Goal: Task Accomplishment & Management: Use online tool/utility

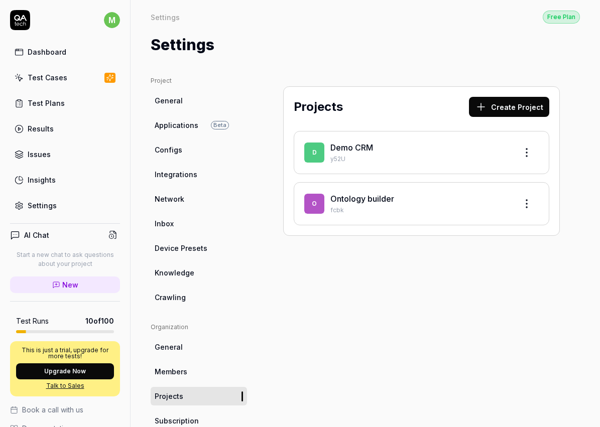
click at [341, 196] on link "Ontology builder" at bounding box center [362, 199] width 64 height 10
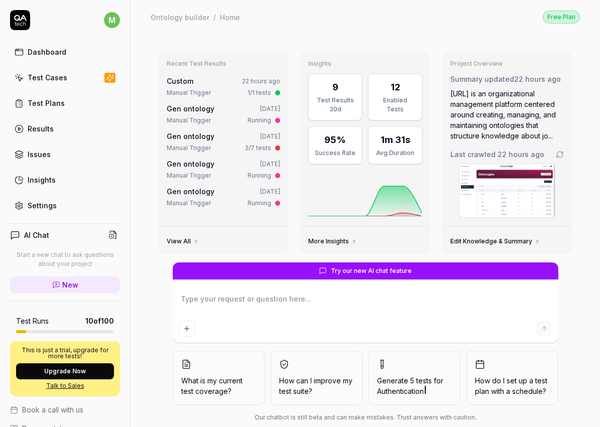
type textarea "*"
click at [63, 101] on link "Test Plans" at bounding box center [65, 103] width 110 height 20
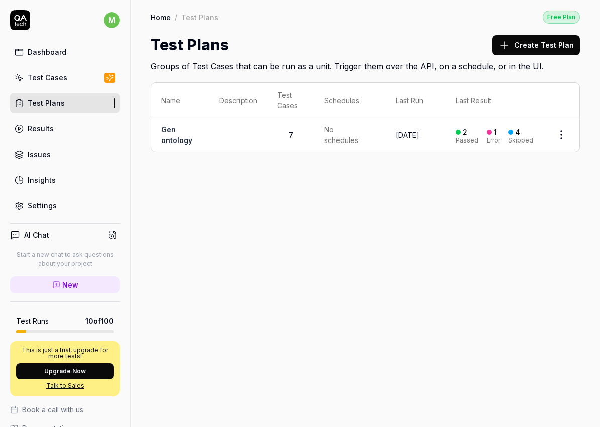
click at [182, 137] on link "Gen ontology" at bounding box center [176, 134] width 31 height 19
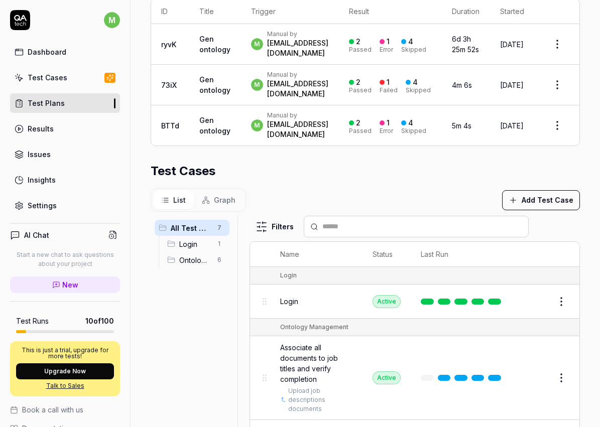
scroll to position [277, 0]
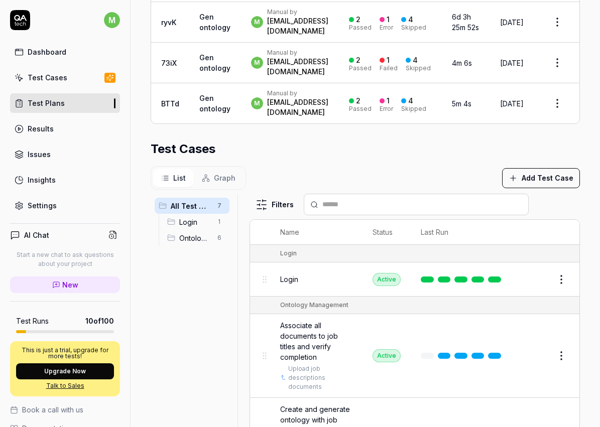
click at [309, 274] on div "Login" at bounding box center [316, 279] width 72 height 11
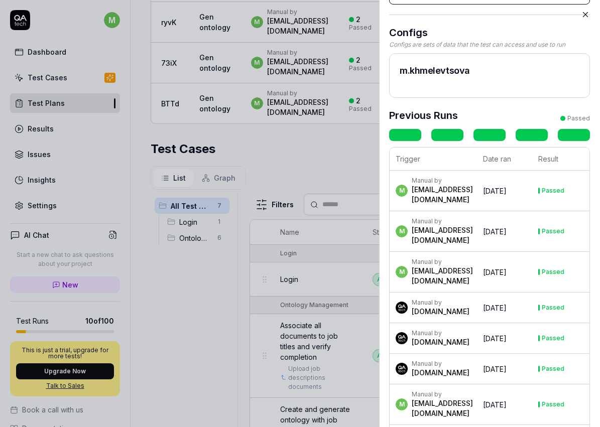
scroll to position [89, 0]
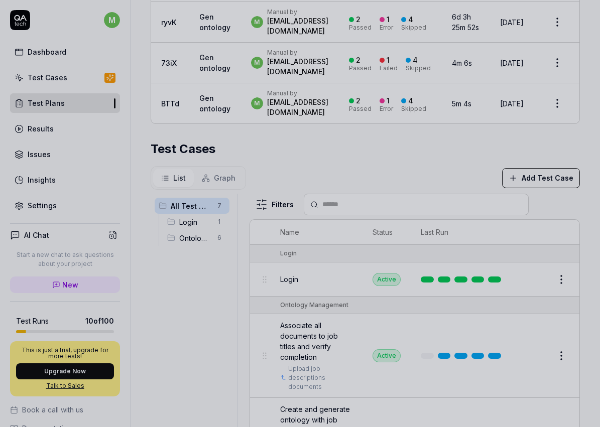
click at [346, 174] on div at bounding box center [300, 213] width 600 height 427
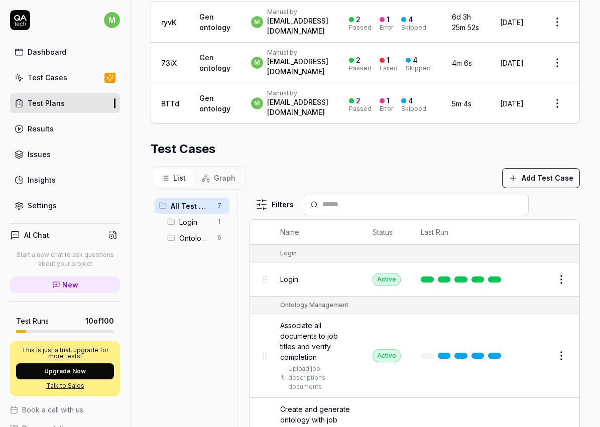
click at [80, 76] on link "Test Cases" at bounding box center [65, 78] width 110 height 20
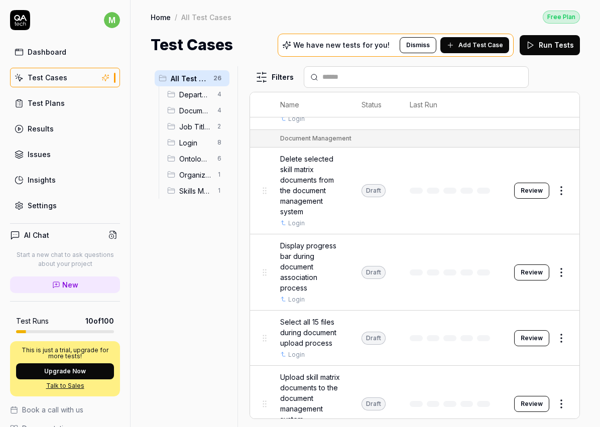
scroll to position [278, 0]
click at [63, 118] on div "Dashboard Test Cases Test Plans Results Issues Insights Settings" at bounding box center [65, 128] width 110 height 173
click at [61, 127] on link "Results" at bounding box center [65, 129] width 110 height 20
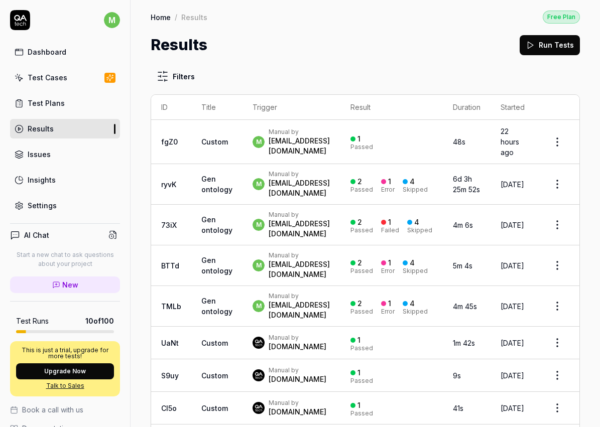
click at [223, 156] on td "Custom" at bounding box center [216, 142] width 51 height 44
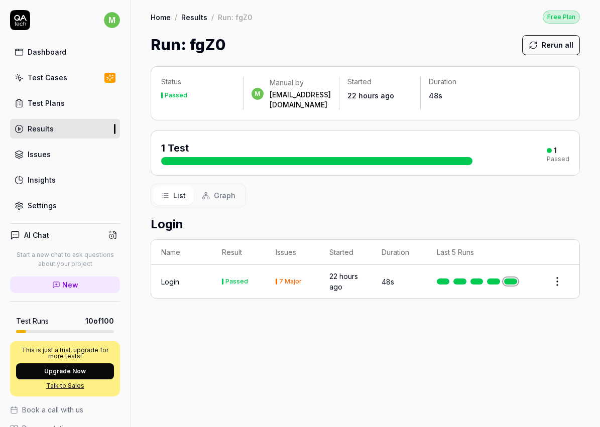
click at [167, 276] on div "Login" at bounding box center [170, 281] width 18 height 11
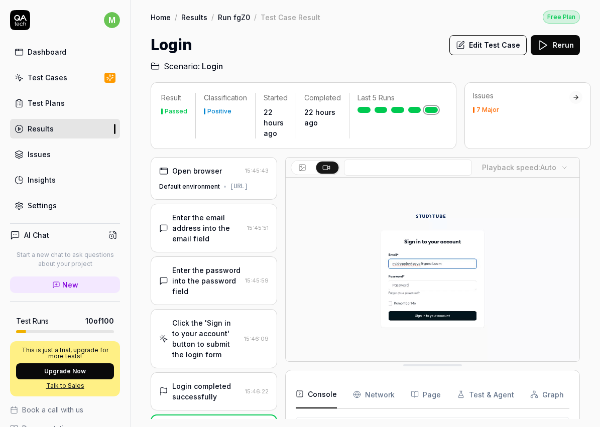
click at [200, 217] on div "Enter the email address into the email field 15:45:51" at bounding box center [214, 228] width 126 height 49
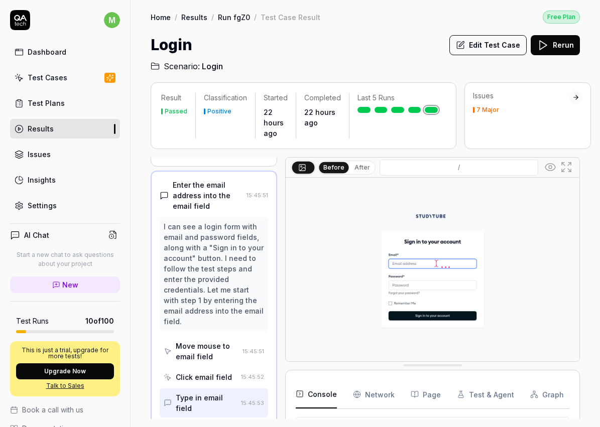
scroll to position [34, 0]
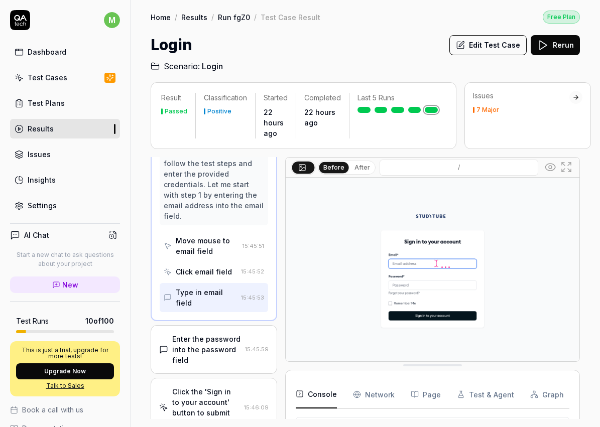
click at [180, 334] on div "Enter the password into the password field" at bounding box center [206, 350] width 69 height 32
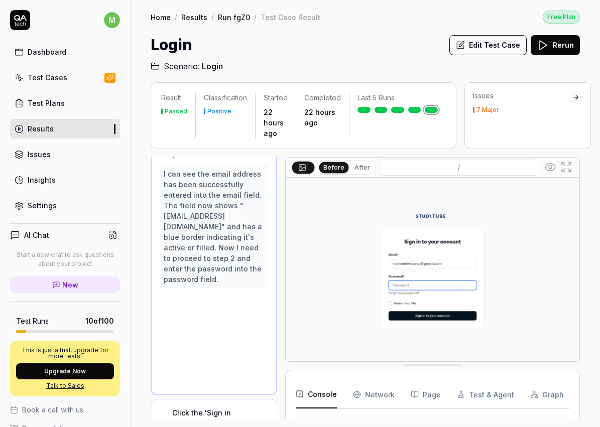
scroll to position [112, 0]
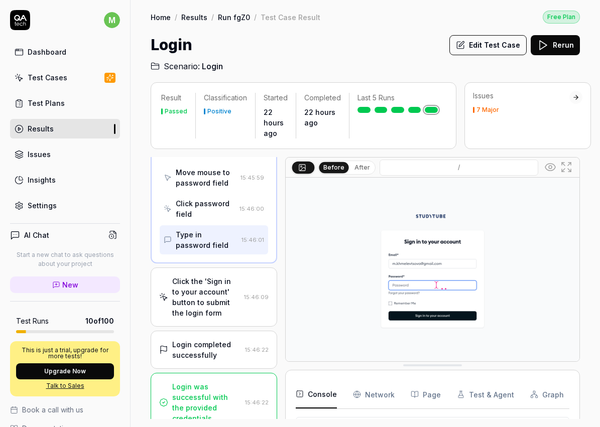
click at [198, 291] on div "Click the 'Sign in to your account' button to submit the login form" at bounding box center [206, 297] width 68 height 42
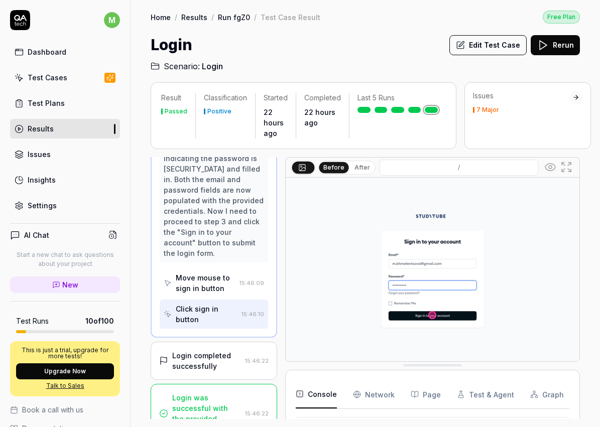
scroll to position [281, 0]
